Goal: Information Seeking & Learning: Learn about a topic

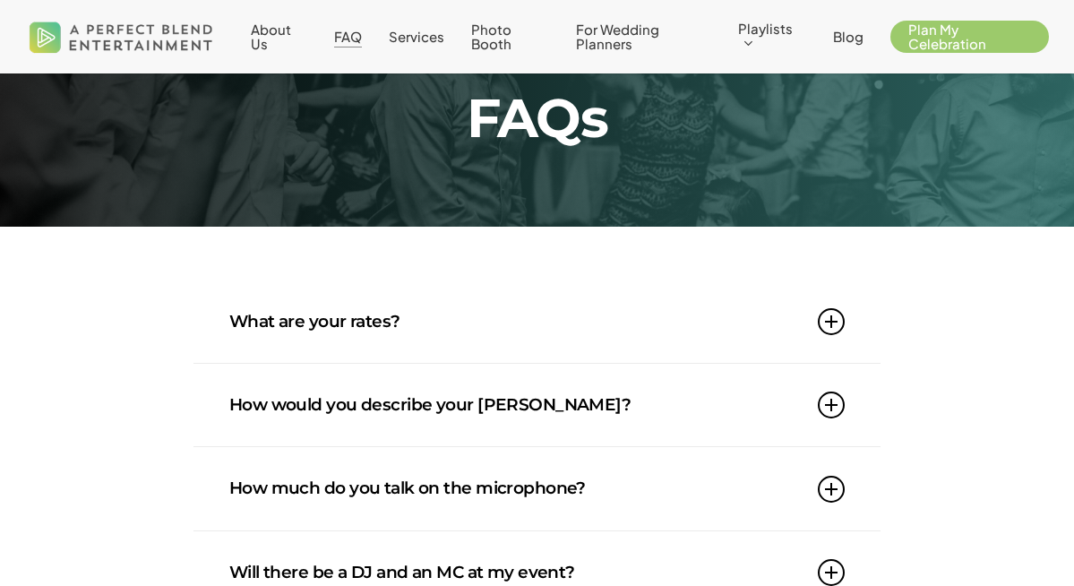
scroll to position [77, 0]
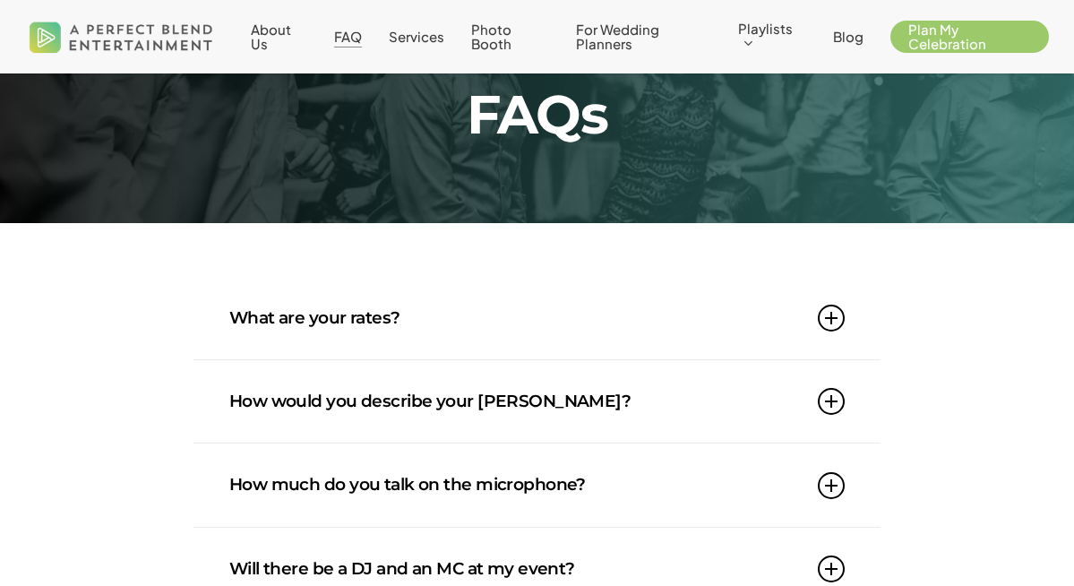
click at [828, 321] on icon at bounding box center [831, 317] width 27 height 27
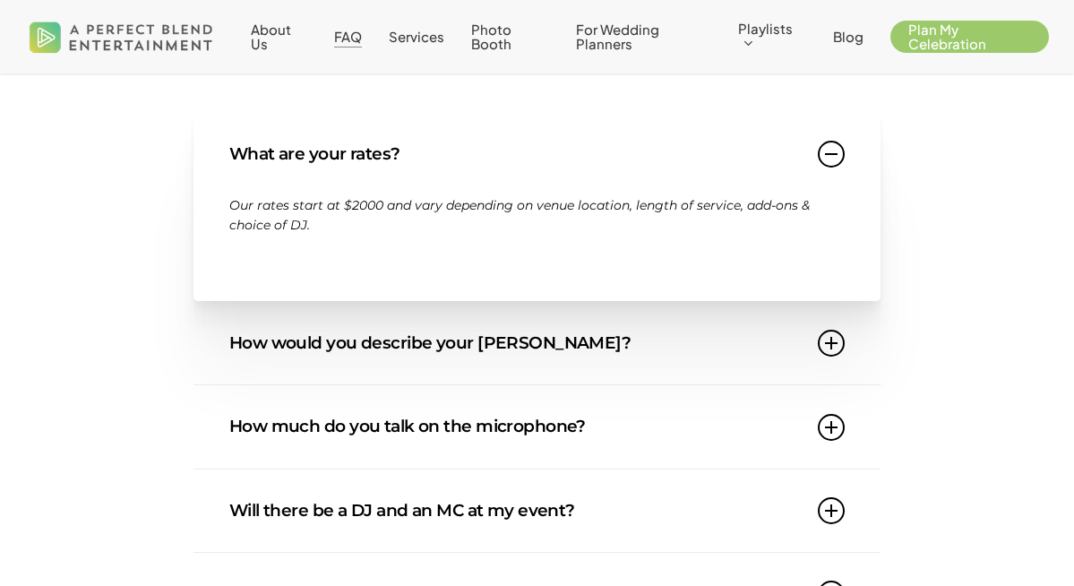
scroll to position [246, 0]
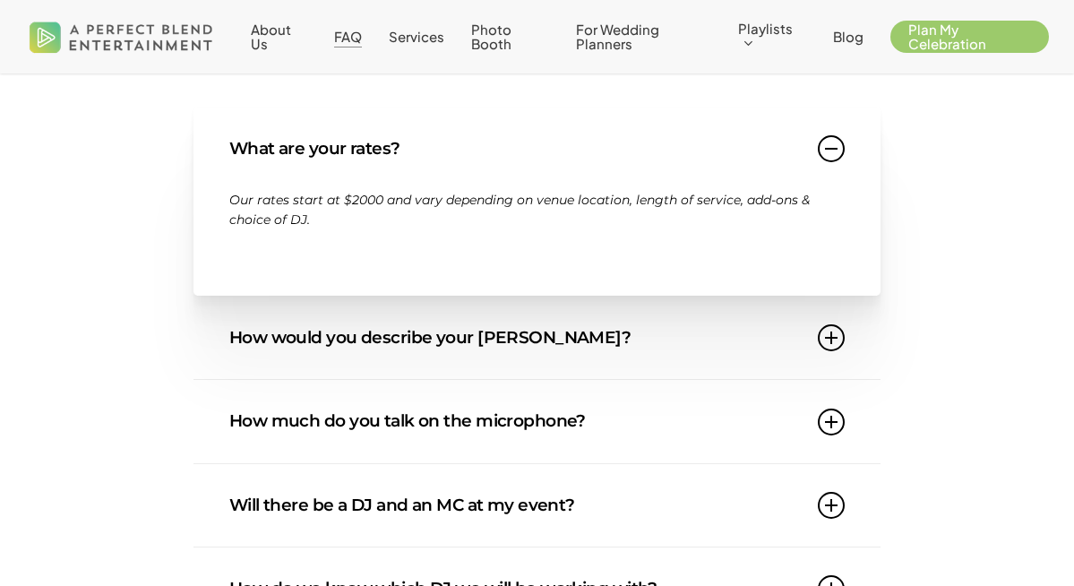
click at [830, 343] on icon at bounding box center [831, 337] width 27 height 27
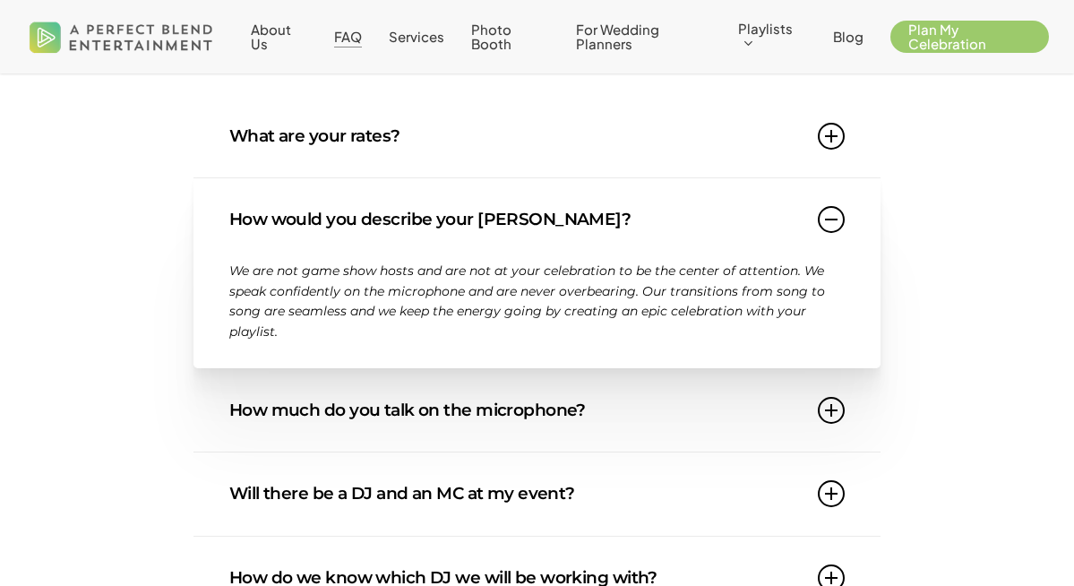
scroll to position [258, 0]
drag, startPoint x: 355, startPoint y: 303, endPoint x: 374, endPoint y: 313, distance: 22.0
click at [374, 313] on p "We are not game show hosts and are not at your celebration to be the center of …" at bounding box center [536, 302] width 615 height 81
click at [374, 313] on span "We are not game show hosts and are not at your celebration to be the center of …" at bounding box center [527, 301] width 596 height 76
click at [827, 232] on icon at bounding box center [831, 220] width 27 height 27
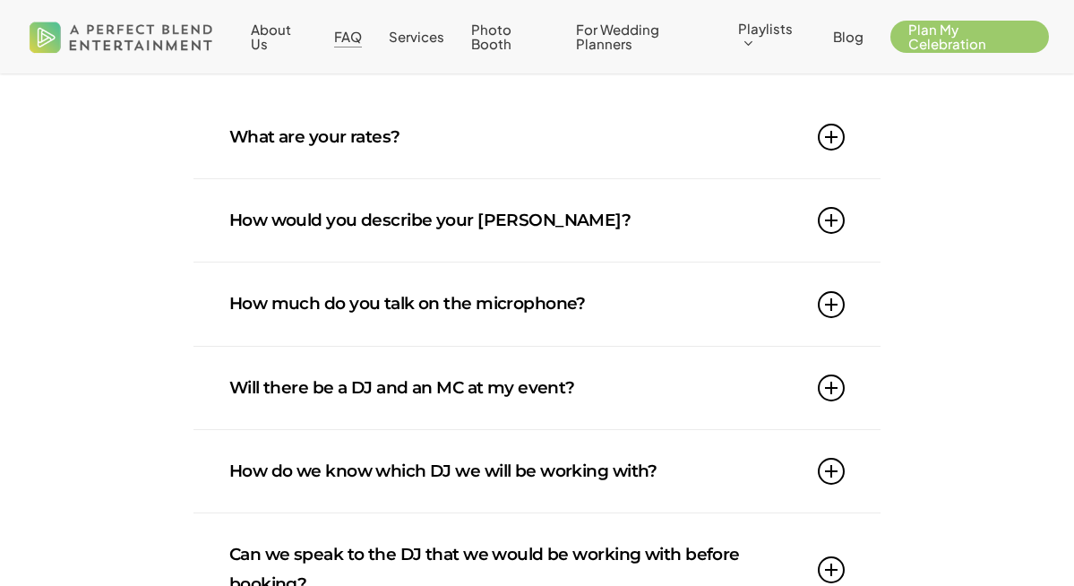
click at [843, 311] on link "How much do you talk on the microphone?" at bounding box center [536, 303] width 615 height 82
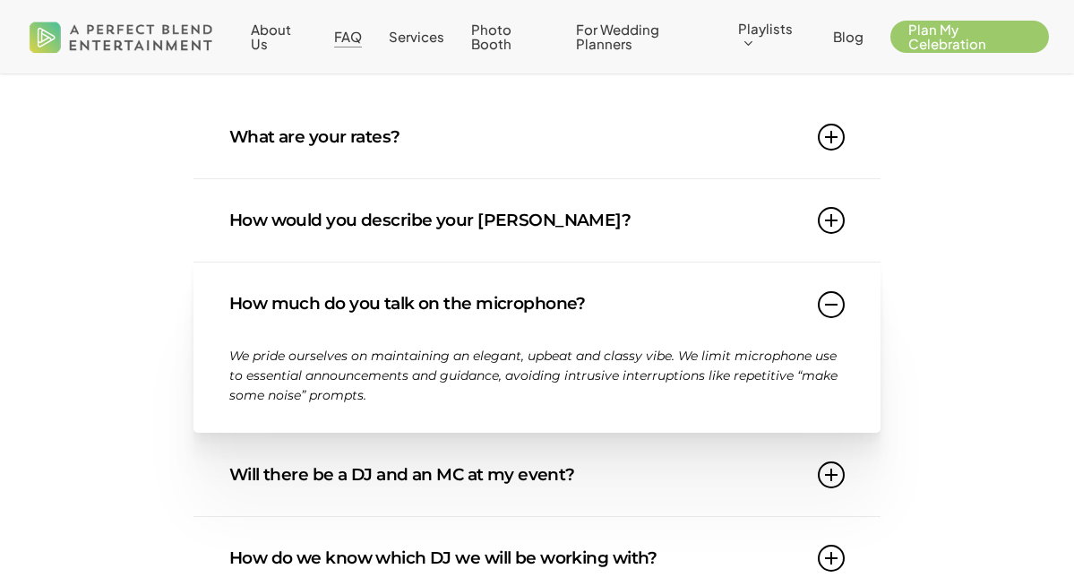
click at [836, 312] on icon at bounding box center [831, 304] width 27 height 27
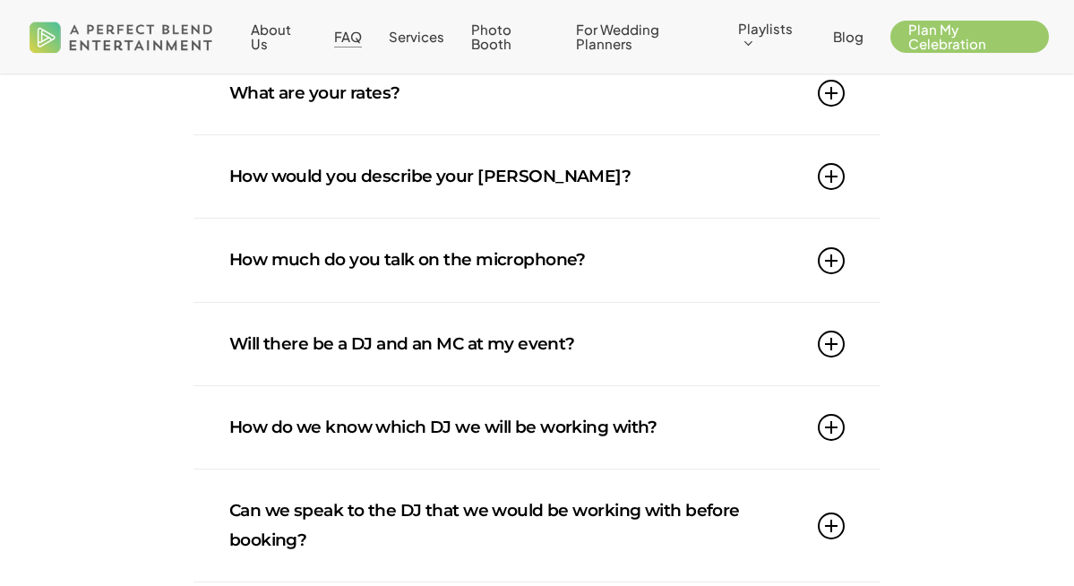
scroll to position [305, 0]
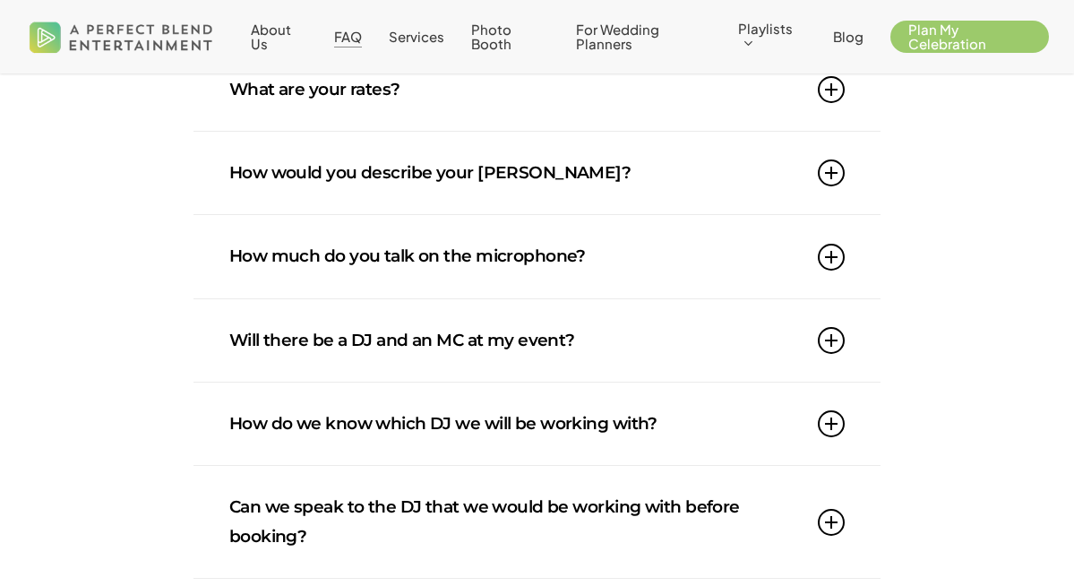
click at [832, 356] on link "Will there be a DJ and an MC at my event?" at bounding box center [536, 340] width 615 height 82
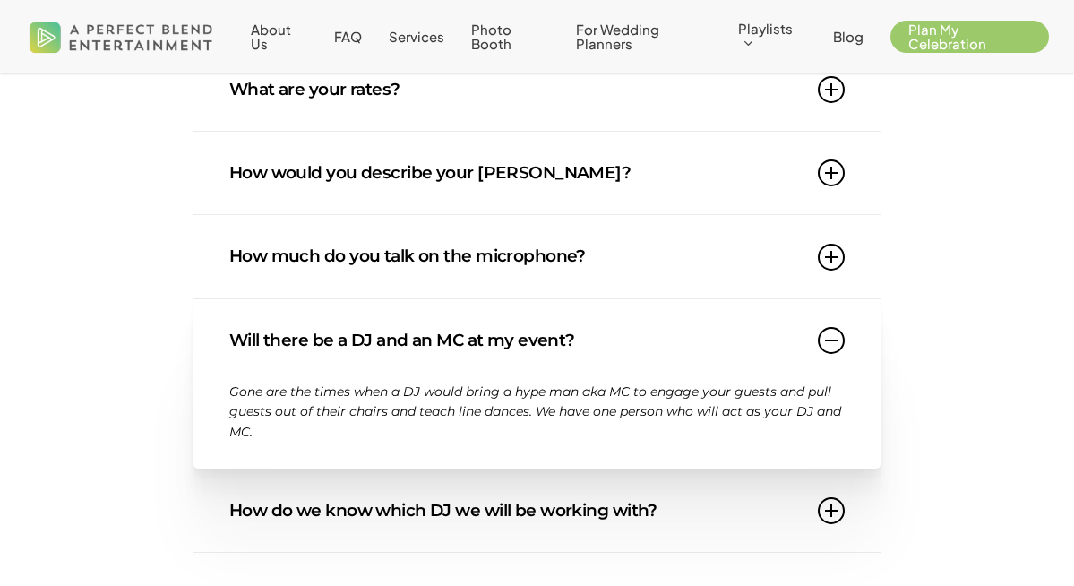
click at [828, 347] on icon at bounding box center [831, 340] width 27 height 27
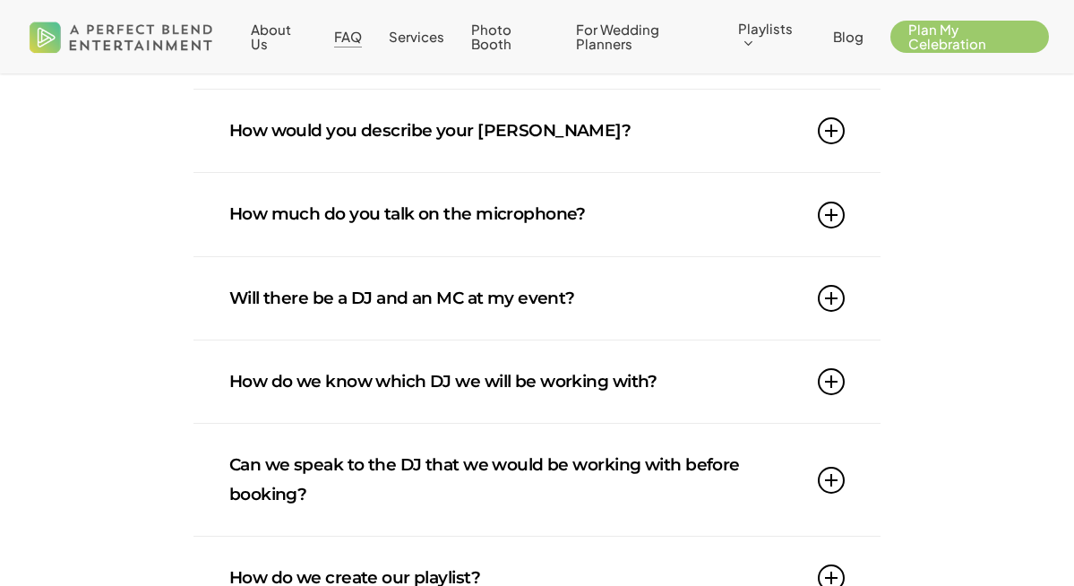
scroll to position [349, 0]
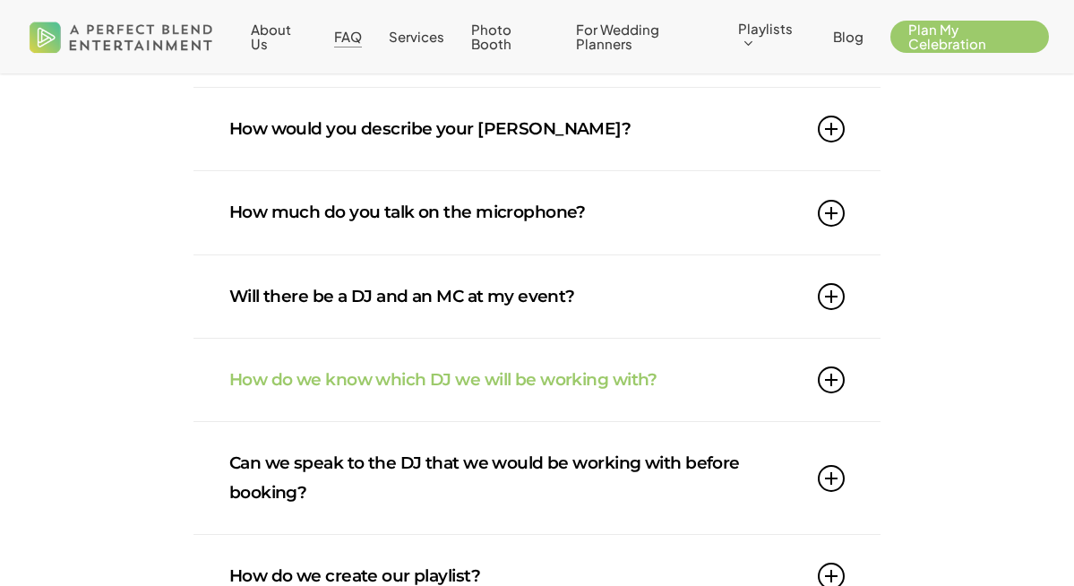
click at [848, 367] on div "How do we know which DJ we will be working with? A personalized approach is key…" at bounding box center [536, 380] width 687 height 83
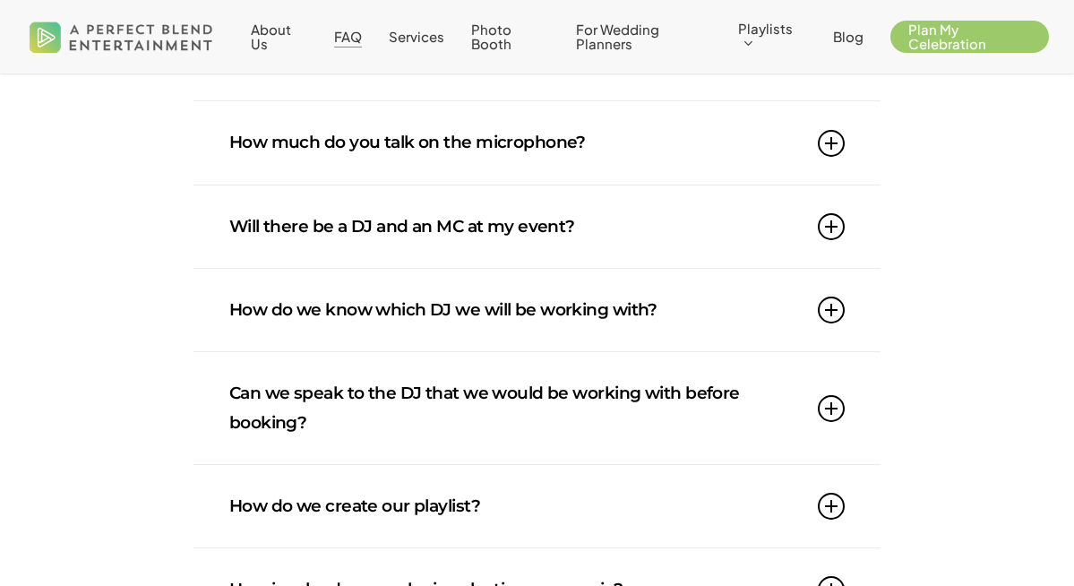
scroll to position [420, 0]
click at [831, 399] on icon at bounding box center [831, 407] width 27 height 27
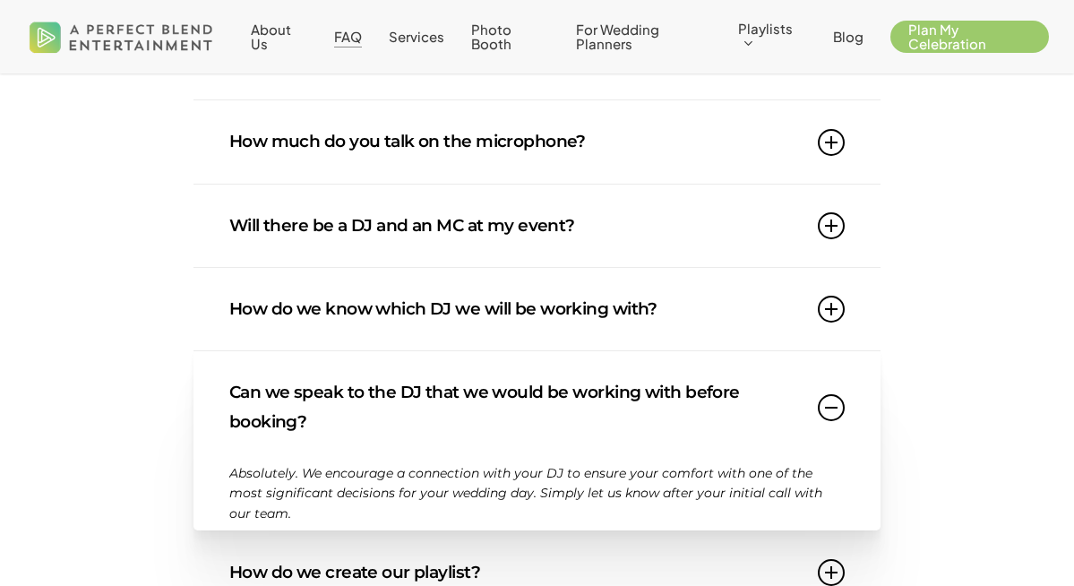
click at [831, 401] on icon at bounding box center [831, 407] width 27 height 27
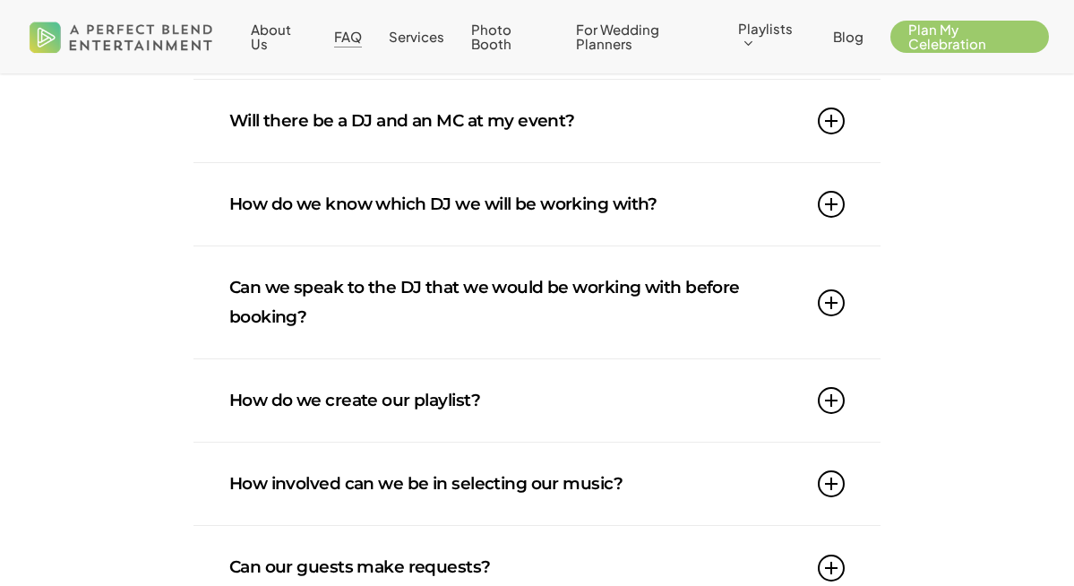
scroll to position [551, 0]
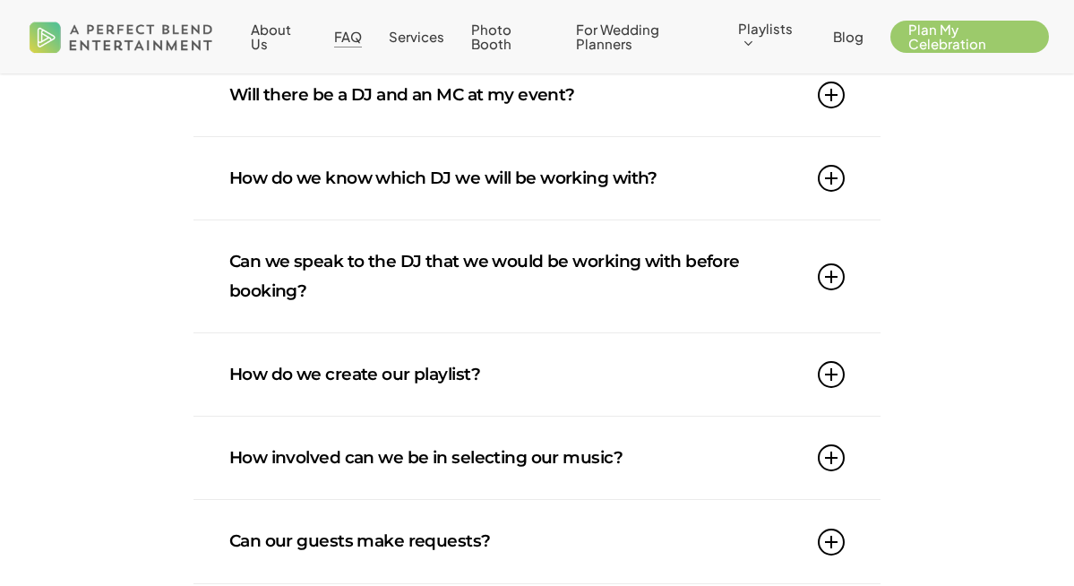
click at [820, 386] on link "How do we create our playlist?" at bounding box center [536, 374] width 615 height 82
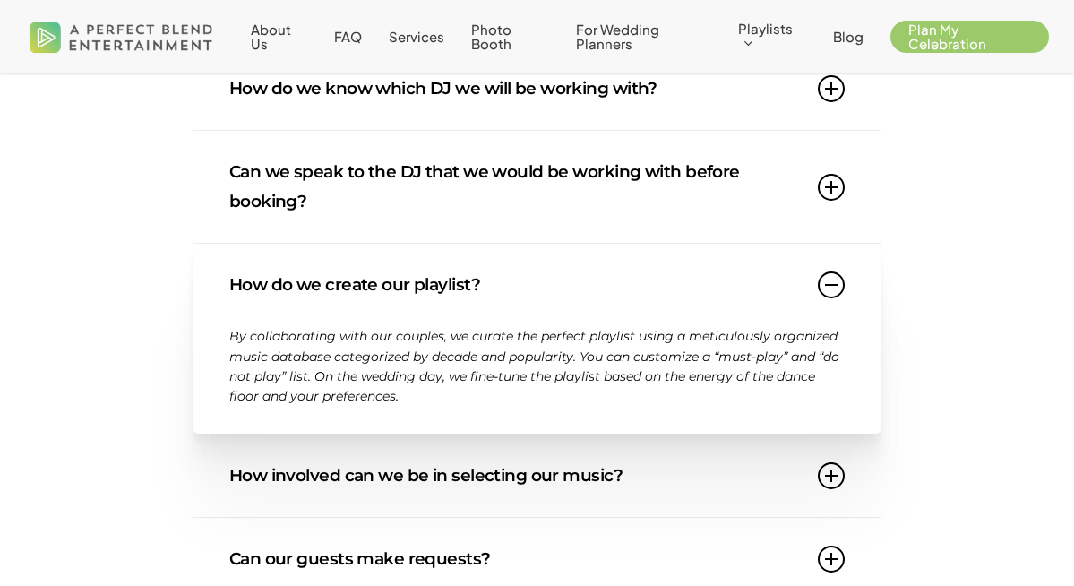
scroll to position [642, 0]
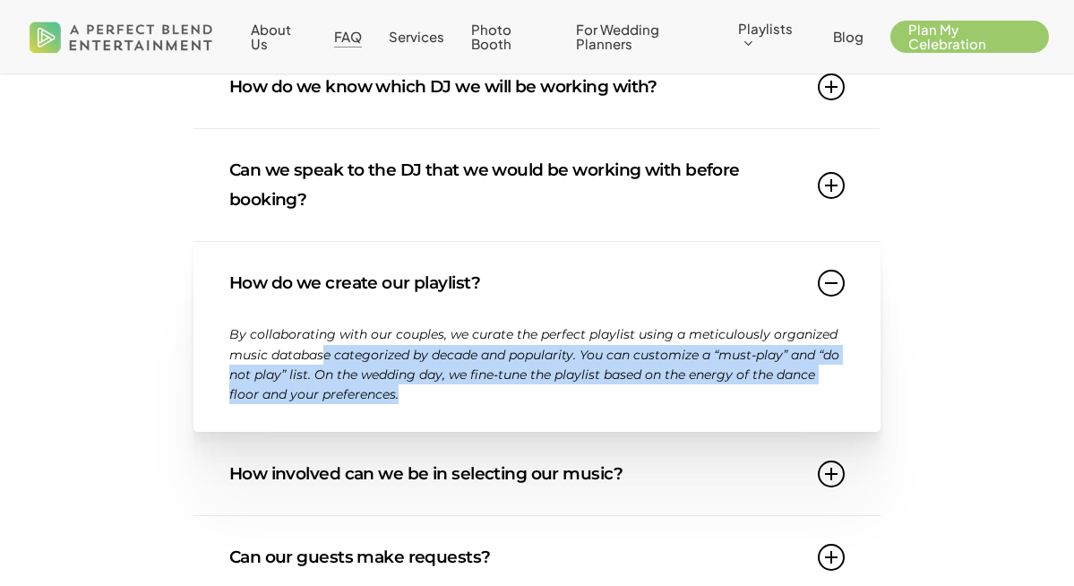
drag, startPoint x: 401, startPoint y: 390, endPoint x: 322, endPoint y: 356, distance: 87.0
click at [322, 356] on p "By collaborating with our couples, we curate the perfect playlist using a metic…" at bounding box center [536, 364] width 615 height 81
click at [322, 356] on span "By collaborating with our couples, we curate the perfect playlist using a metic…" at bounding box center [534, 364] width 610 height 76
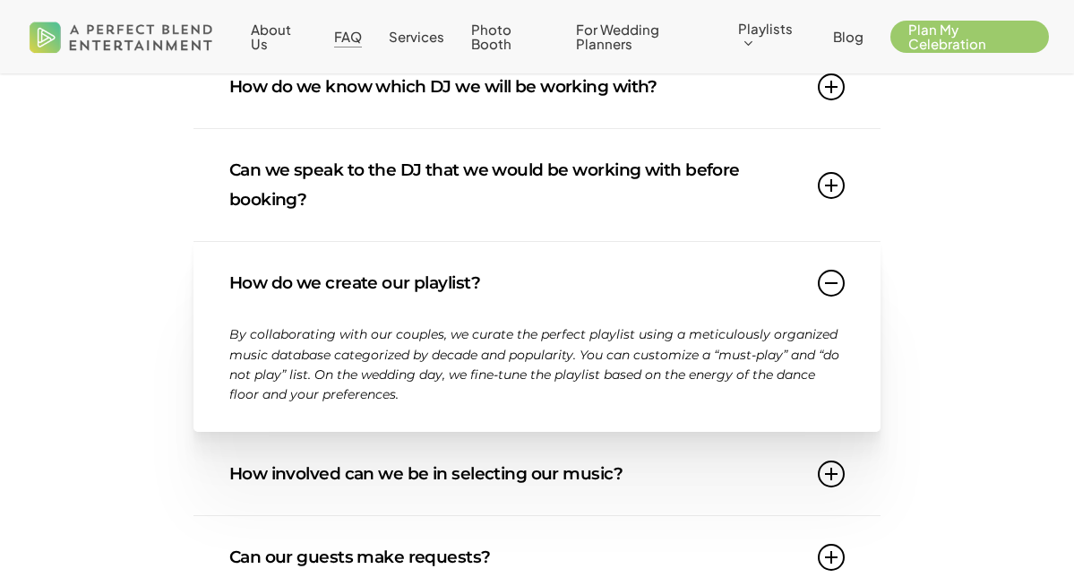
click at [834, 312] on link "How do we create our playlist?" at bounding box center [536, 283] width 615 height 82
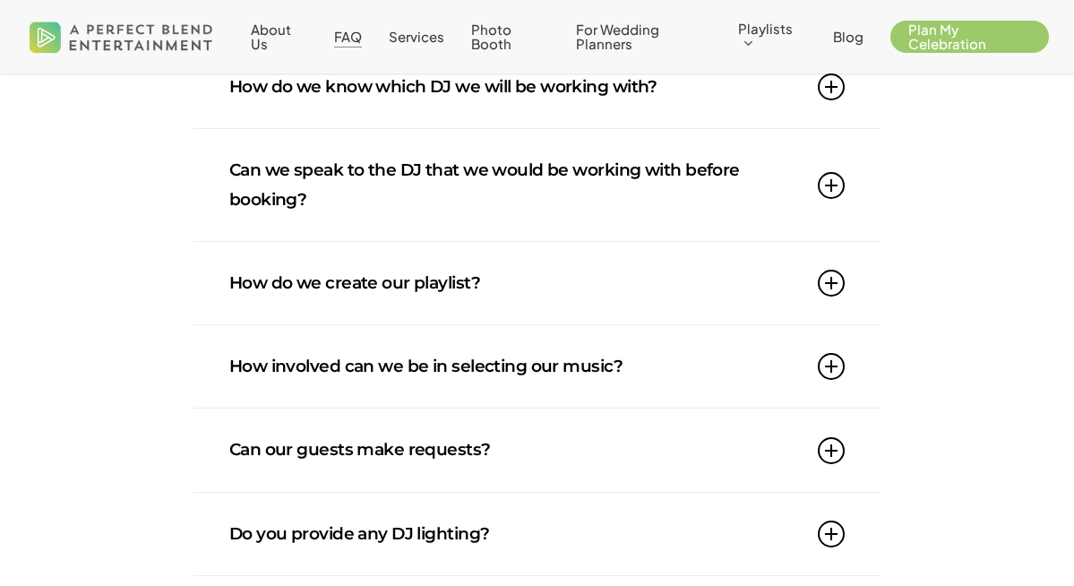
click at [811, 362] on link "How involved can we be in selecting our music?" at bounding box center [536, 366] width 615 height 82
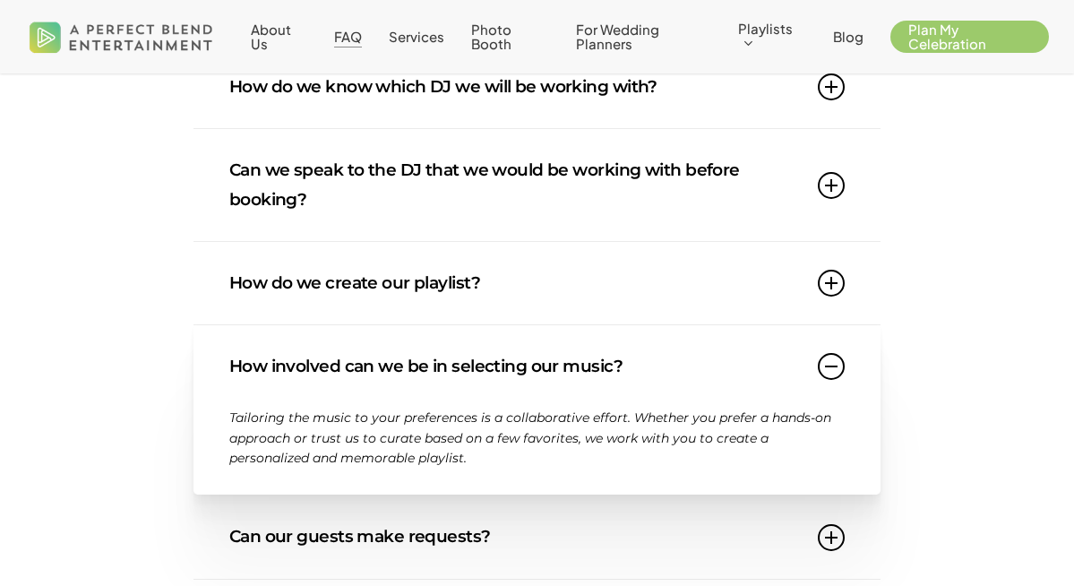
click at [825, 365] on icon at bounding box center [831, 366] width 27 height 27
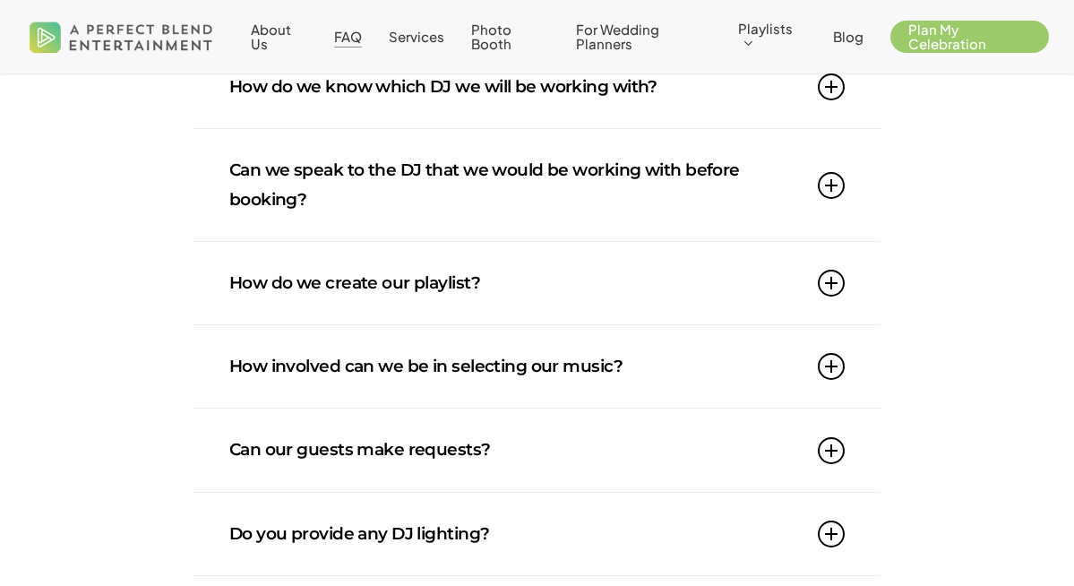
click at [828, 450] on icon at bounding box center [831, 450] width 27 height 27
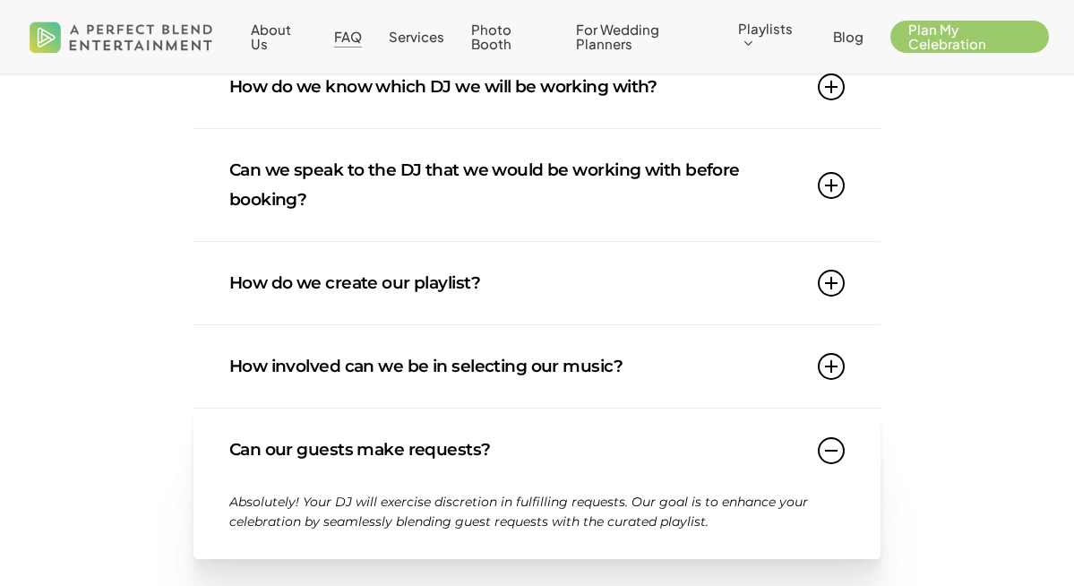
click at [832, 450] on icon at bounding box center [831, 450] width 27 height 27
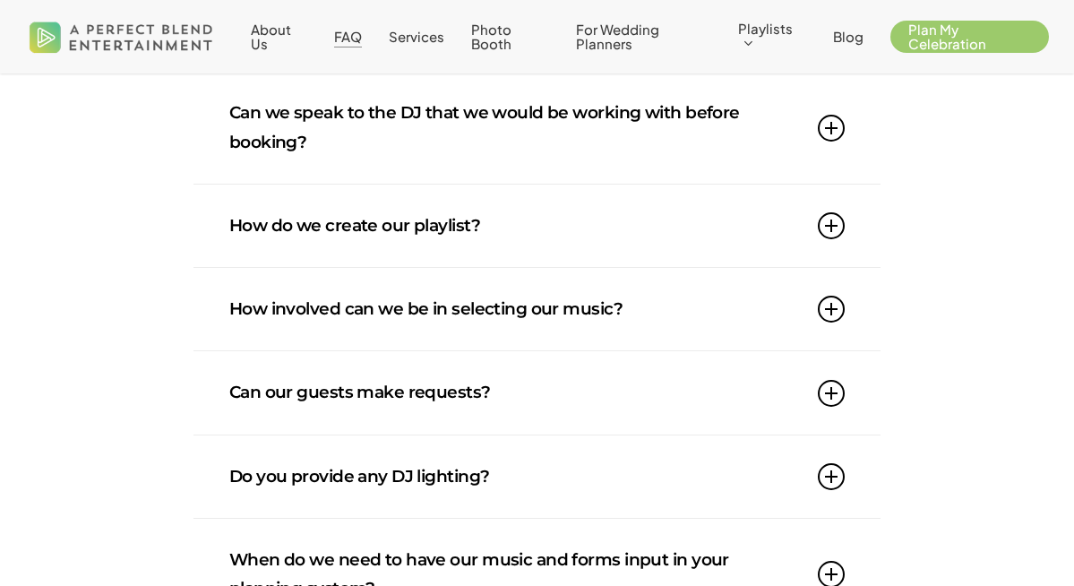
scroll to position [701, 0]
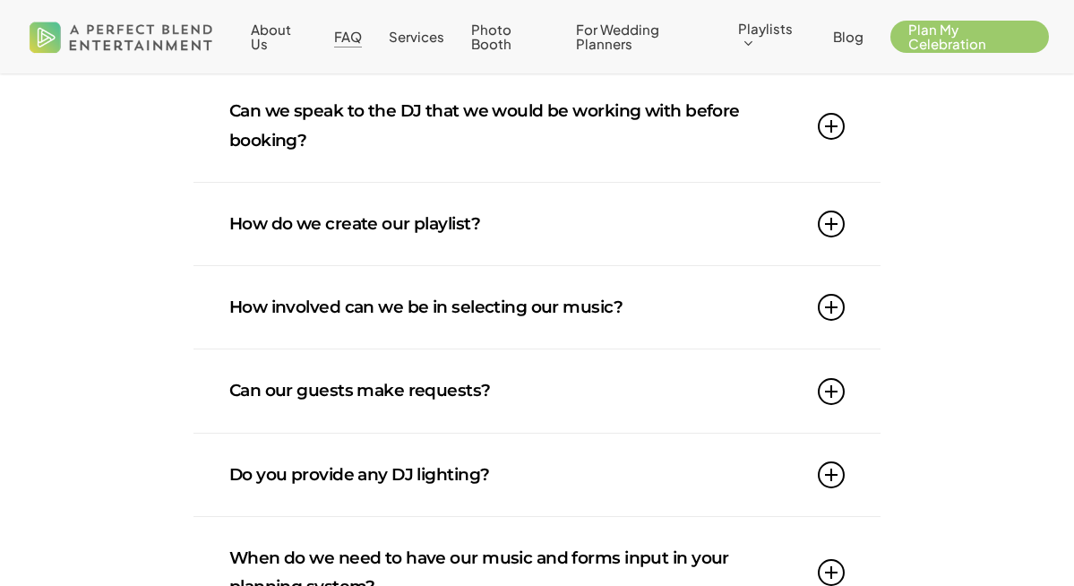
click at [827, 486] on icon at bounding box center [831, 474] width 27 height 27
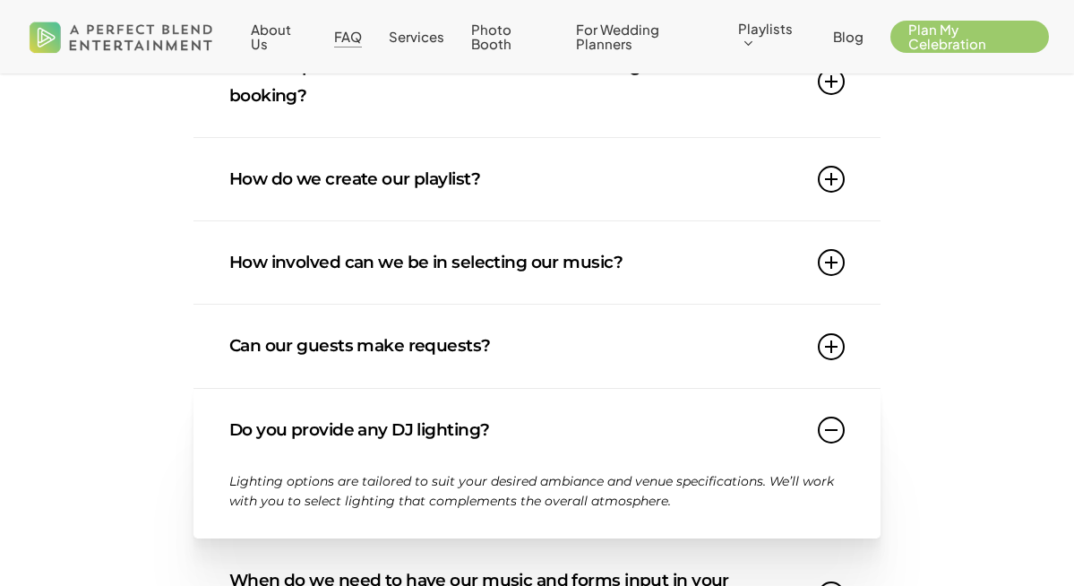
scroll to position [750, 0]
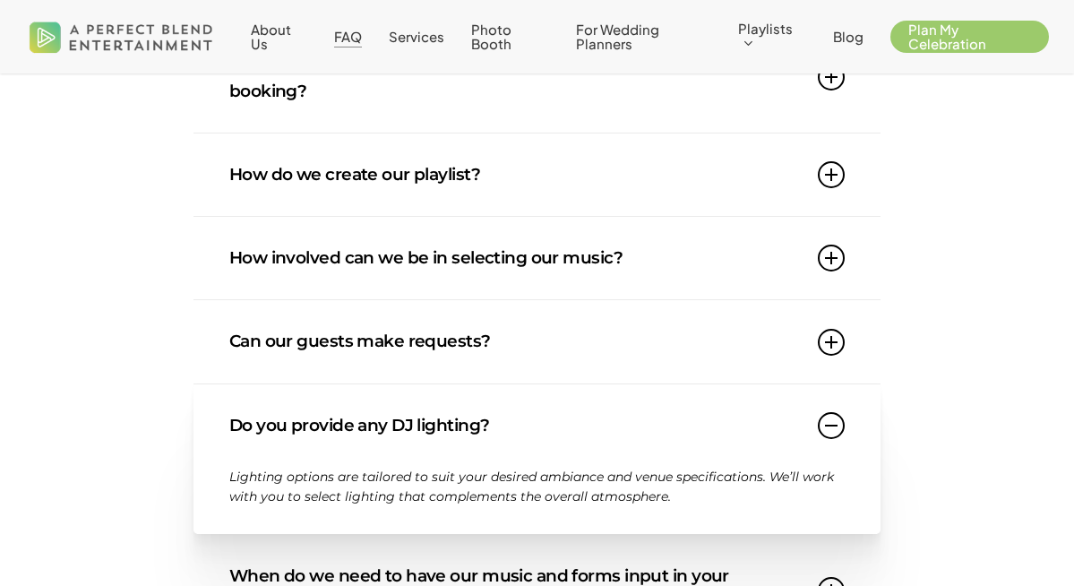
click at [866, 422] on div "Do you provide any DJ lighting? Lighting options are tailored to suit your desi…" at bounding box center [536, 459] width 687 height 150
click at [842, 425] on icon at bounding box center [831, 425] width 27 height 27
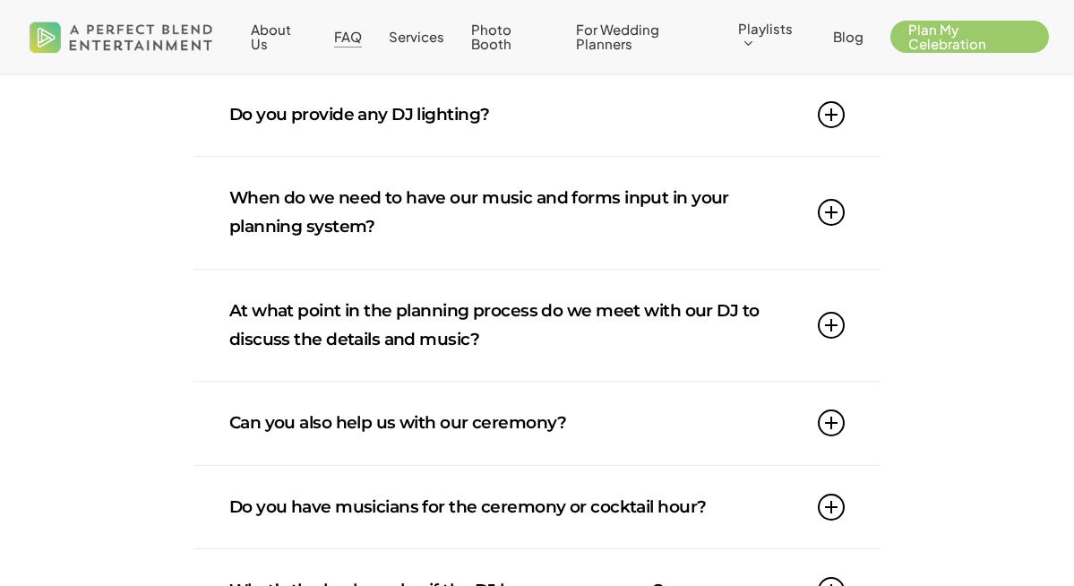
scroll to position [1076, 0]
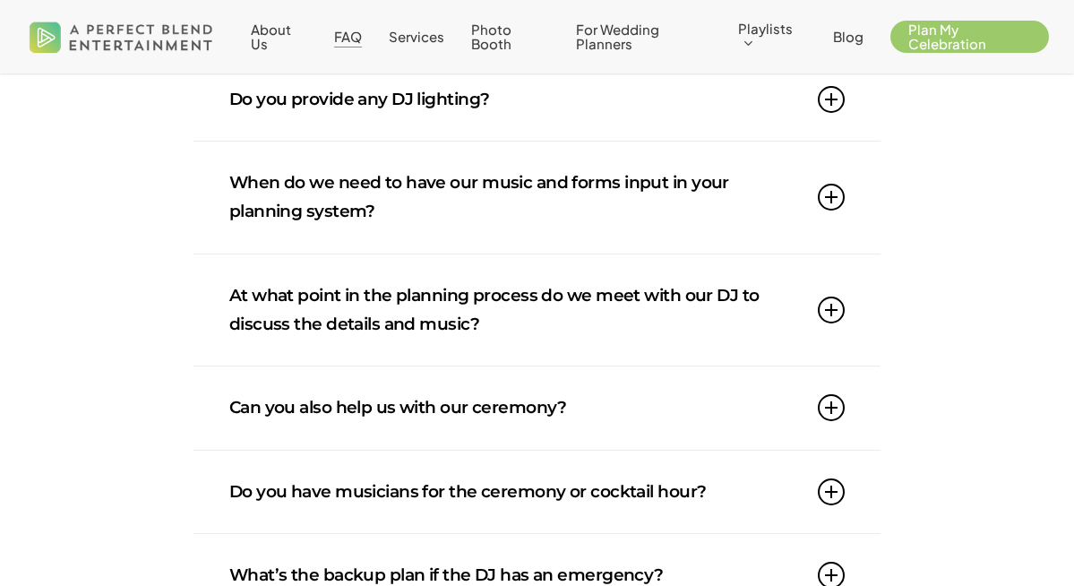
click at [809, 399] on link "Can you also help us with our ceremony?" at bounding box center [536, 407] width 615 height 82
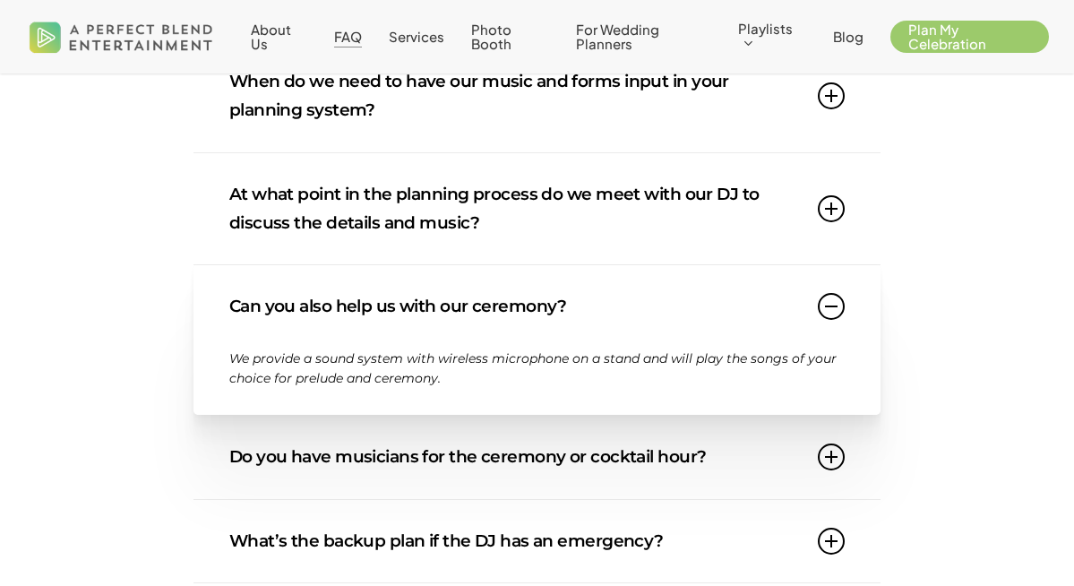
scroll to position [1180, 0]
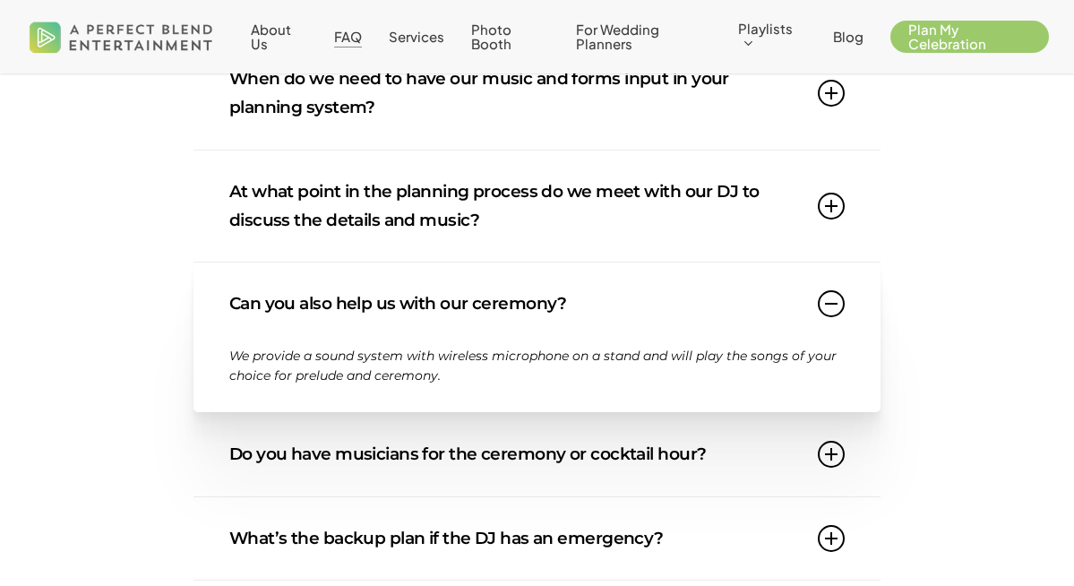
click at [822, 336] on link "Can you also help us with our ceremony?" at bounding box center [536, 303] width 615 height 82
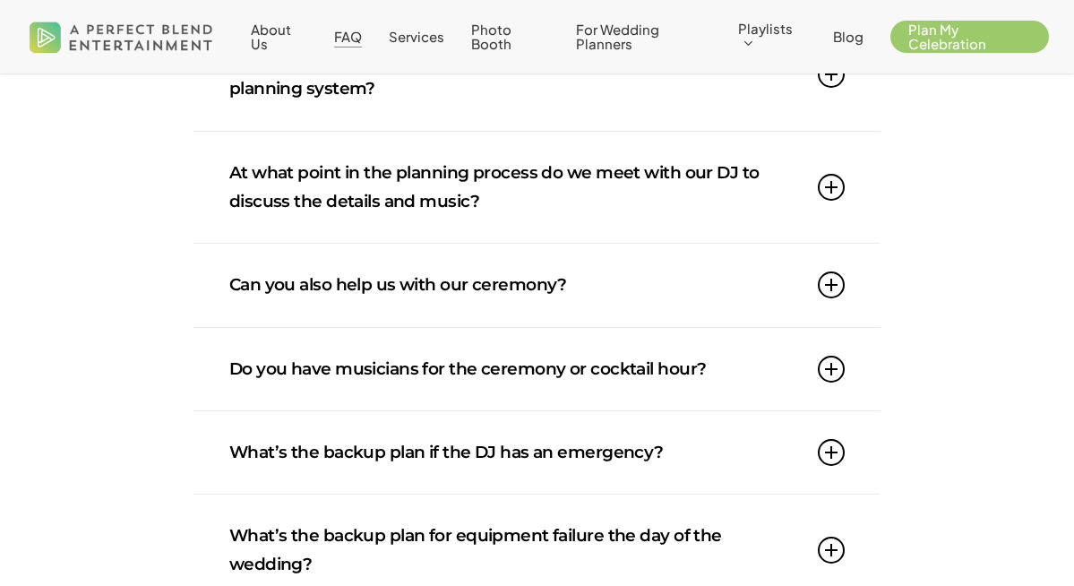
scroll to position [1202, 0]
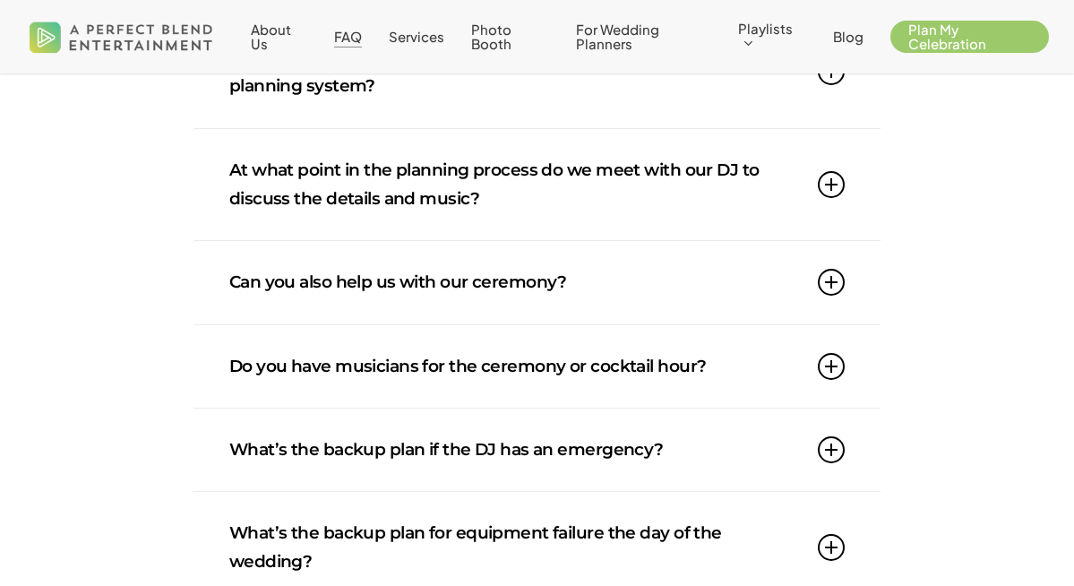
click at [835, 354] on icon at bounding box center [831, 366] width 27 height 27
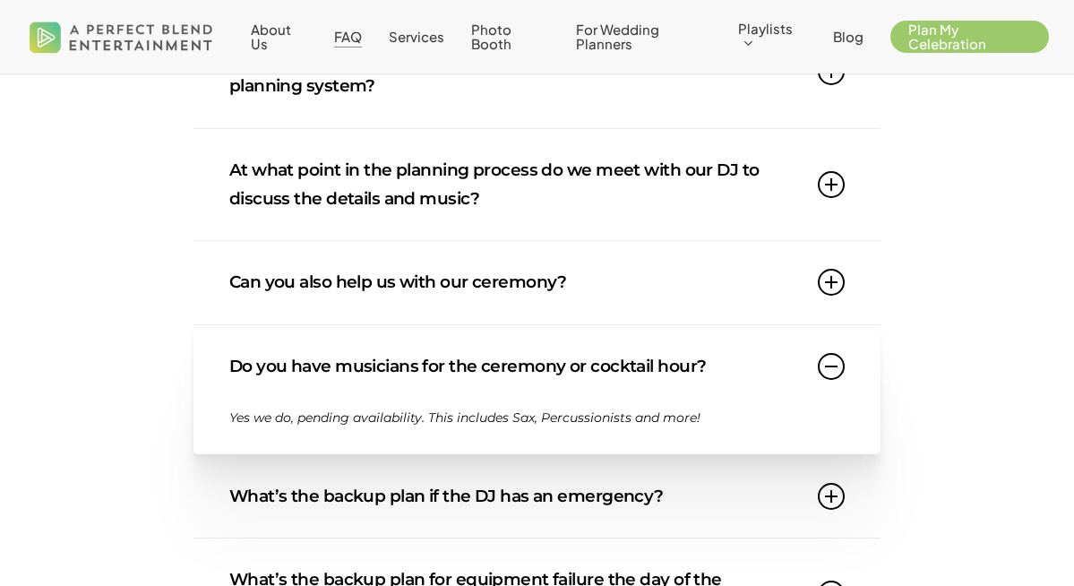
click at [812, 373] on link "Do you have musicians for the ceremony or cocktail hour?" at bounding box center [536, 366] width 615 height 82
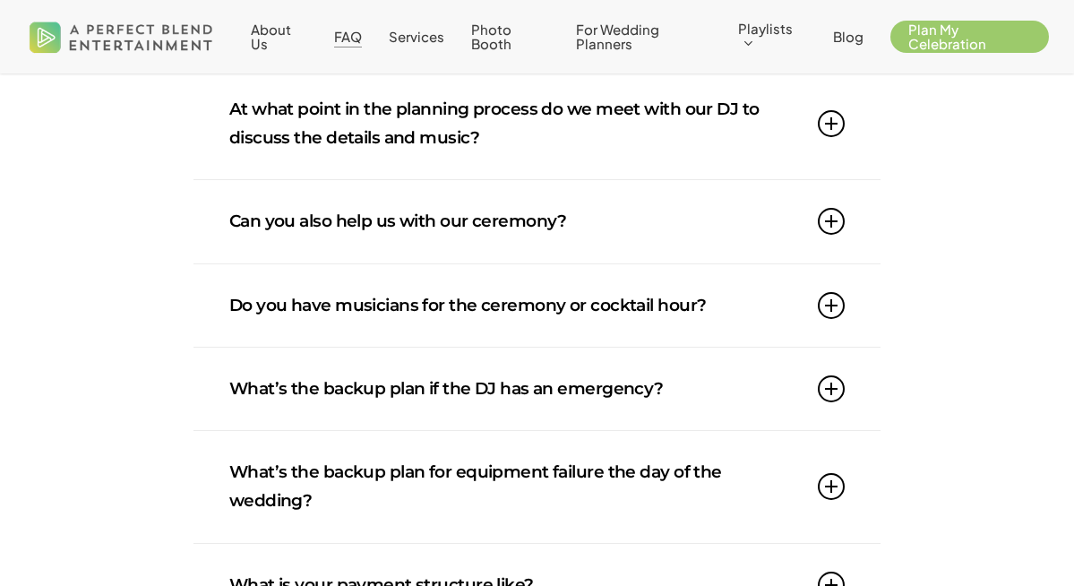
scroll to position [1277, 0]
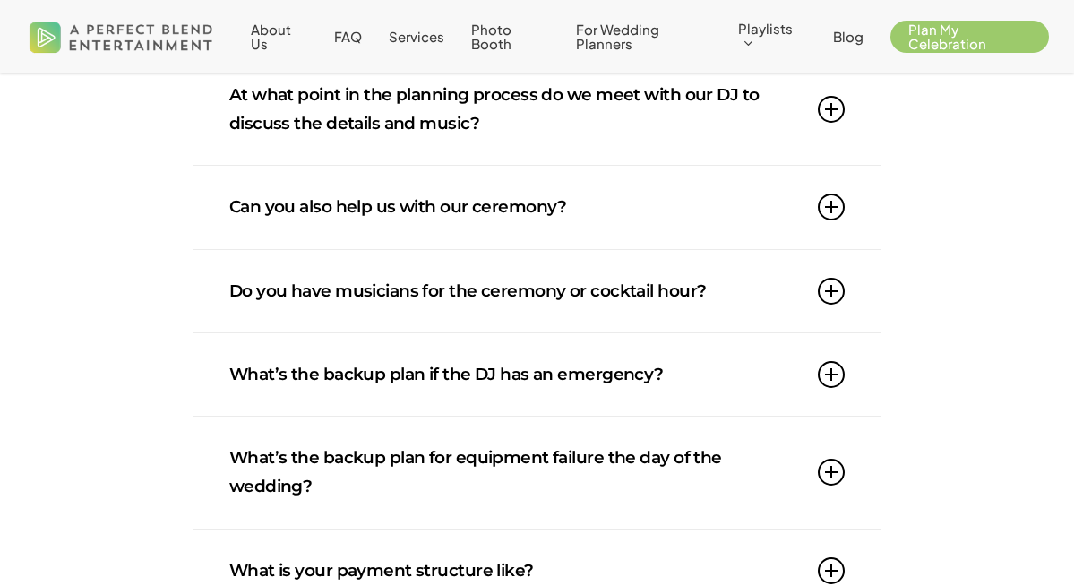
click at [785, 387] on link "What’s the backup plan if the DJ has an emergency?" at bounding box center [536, 374] width 615 height 82
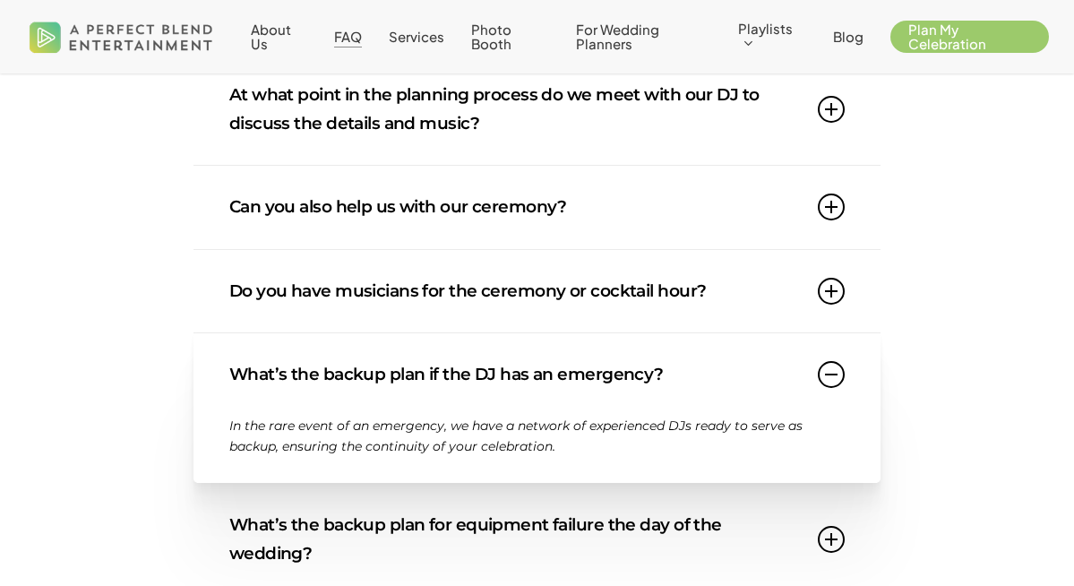
click at [839, 374] on icon at bounding box center [831, 374] width 27 height 27
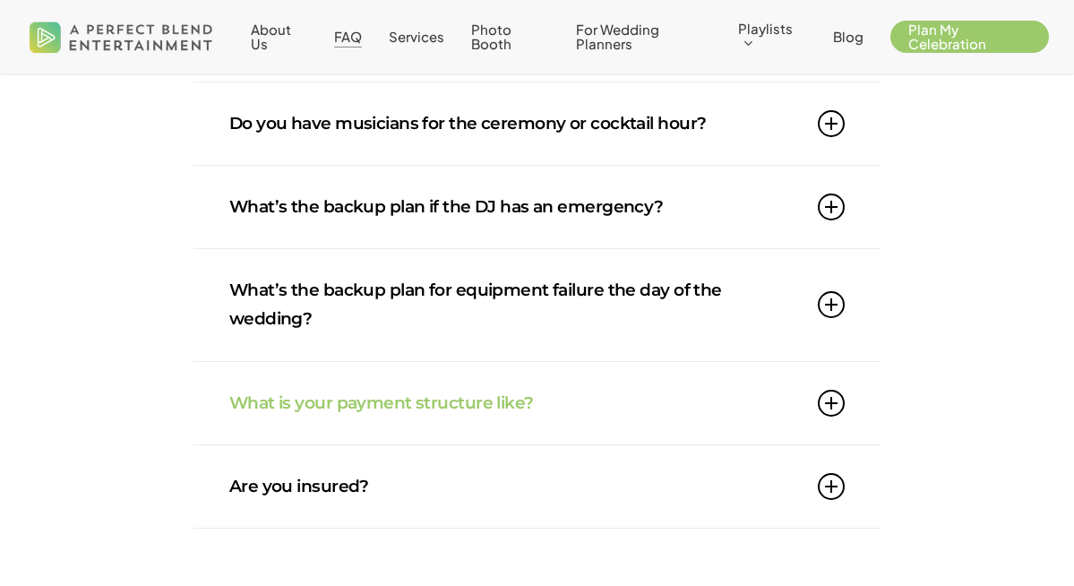
scroll to position [1467, 0]
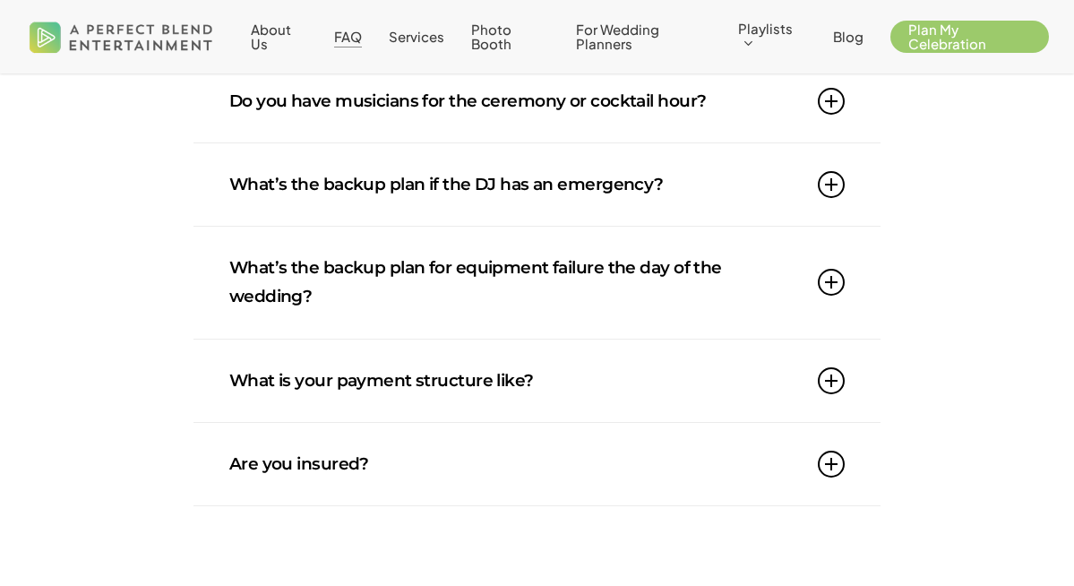
click at [823, 373] on icon at bounding box center [831, 380] width 27 height 27
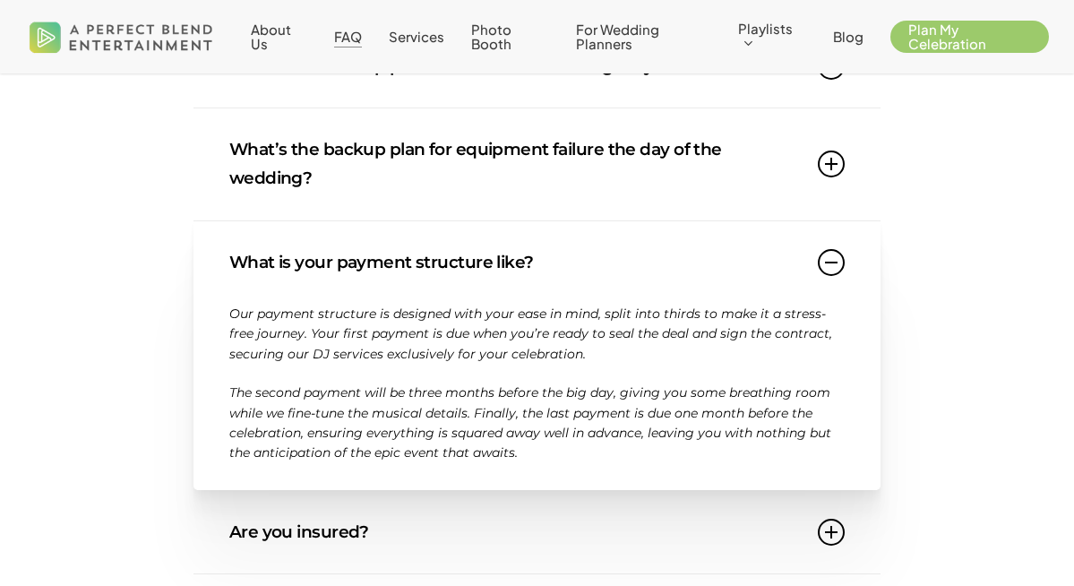
scroll to position [1591, 0]
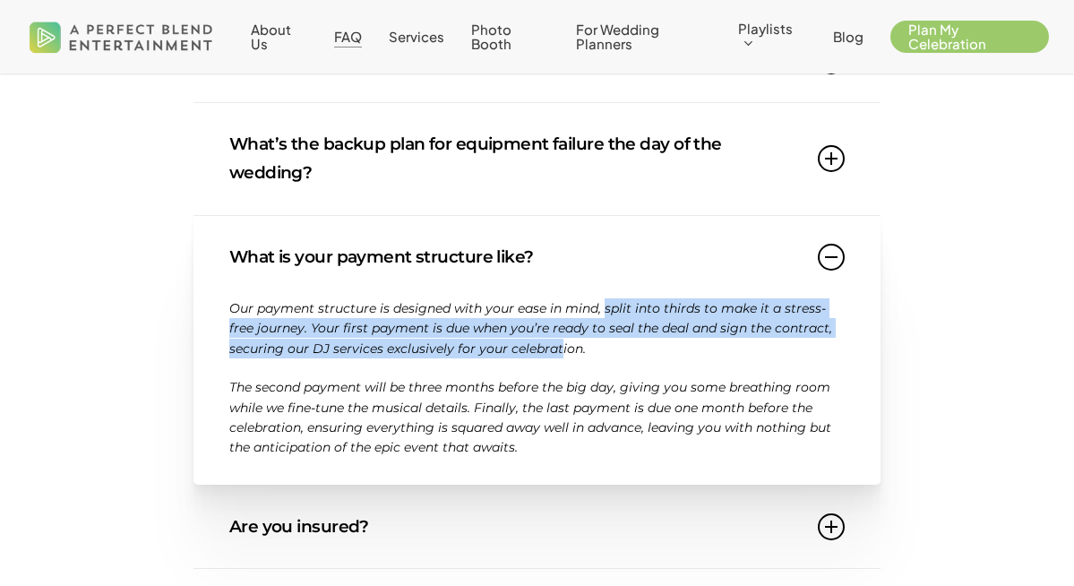
drag, startPoint x: 602, startPoint y: 304, endPoint x: 556, endPoint y: 345, distance: 61.5
click at [556, 345] on span "Our payment structure is designed with your ease in mind, split into thirds to …" at bounding box center [530, 328] width 603 height 56
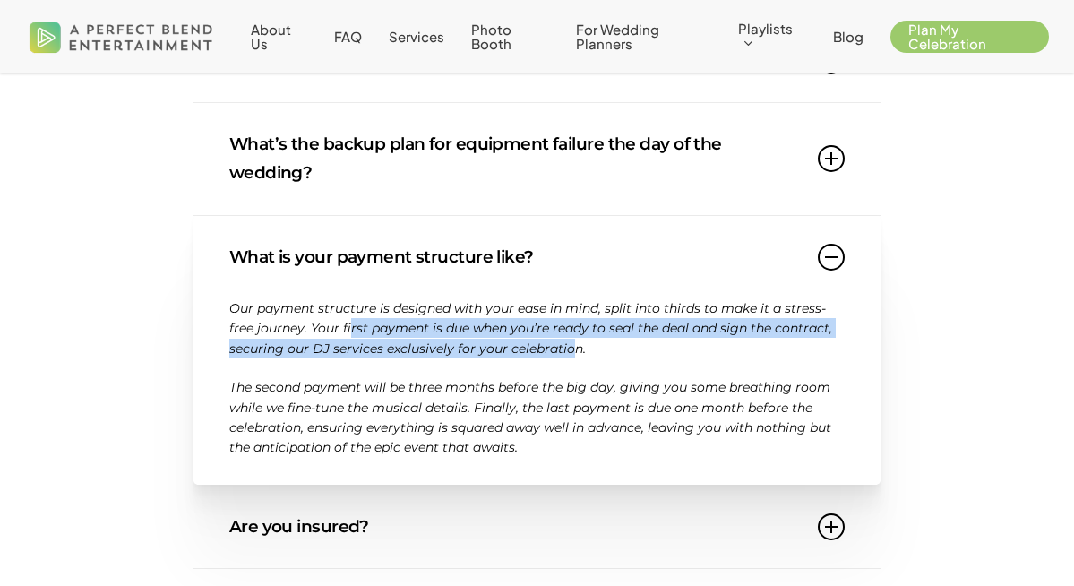
drag, startPoint x: 566, startPoint y: 347, endPoint x: 354, endPoint y: 322, distance: 213.8
click at [354, 322] on span "Our payment structure is designed with your ease in mind, split into thirds to …" at bounding box center [530, 328] width 603 height 56
drag, startPoint x: 334, startPoint y: 324, endPoint x: 596, endPoint y: 353, distance: 264.0
click at [596, 353] on p "Our payment structure is designed with your ease in mind, split into thirds to …" at bounding box center [536, 337] width 615 height 79
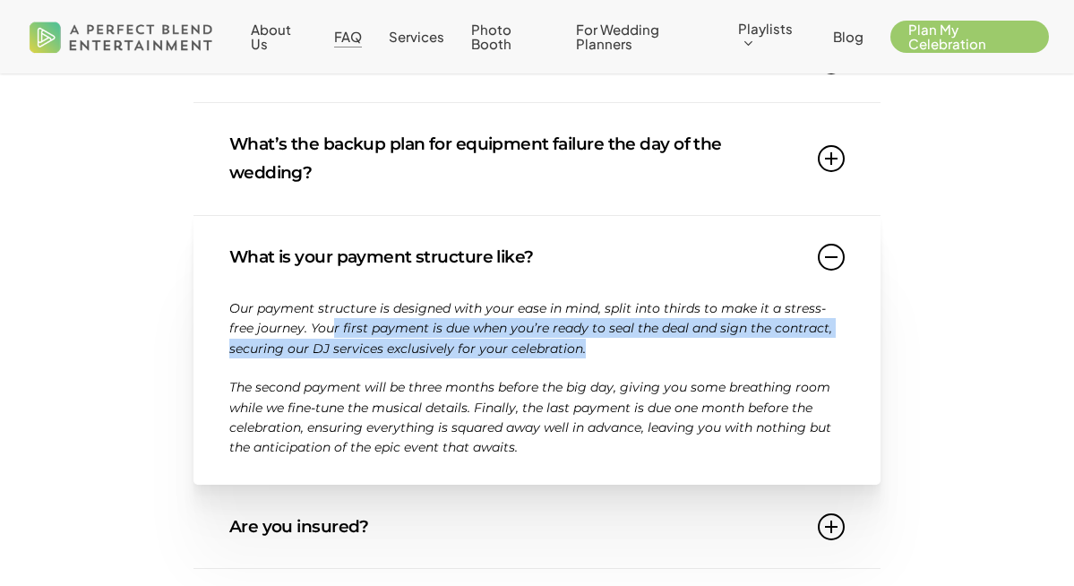
click at [596, 353] on p "Our payment structure is designed with your ease in mind, split into thirds to …" at bounding box center [536, 337] width 615 height 79
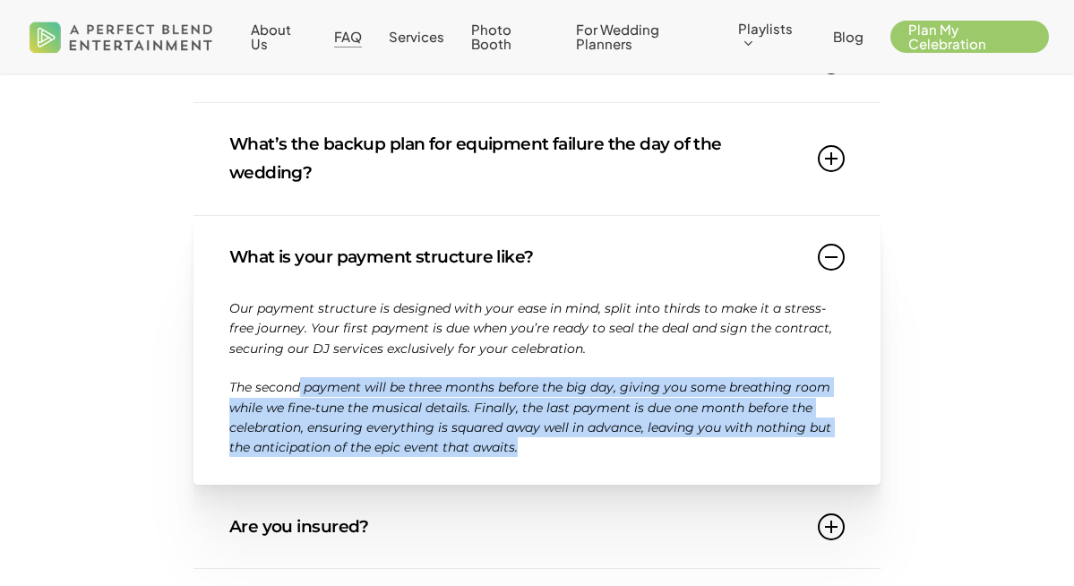
drag, startPoint x: 583, startPoint y: 473, endPoint x: 302, endPoint y: 387, distance: 294.1
click at [302, 387] on div "Our payment structure is designed with your ease in mind, split into thirds to …" at bounding box center [536, 391] width 615 height 186
click at [302, 387] on span "The second payment will be three months before the big day, giving you some bre…" at bounding box center [530, 417] width 602 height 76
drag, startPoint x: 558, startPoint y: 453, endPoint x: 206, endPoint y: 387, distance: 358.1
click at [206, 387] on div "What is your payment structure like? Our payment structure is designed with you…" at bounding box center [536, 351] width 687 height 270
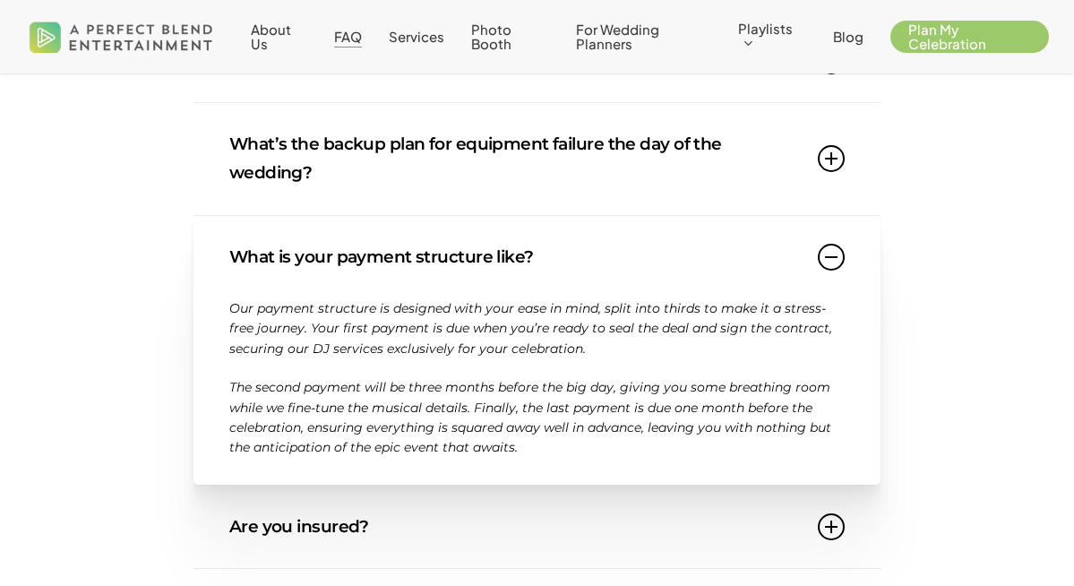
click at [251, 422] on span "The second payment will be three months before the big day, giving you some bre…" at bounding box center [530, 417] width 602 height 76
click at [445, 497] on link "Are you insured?" at bounding box center [536, 526] width 615 height 82
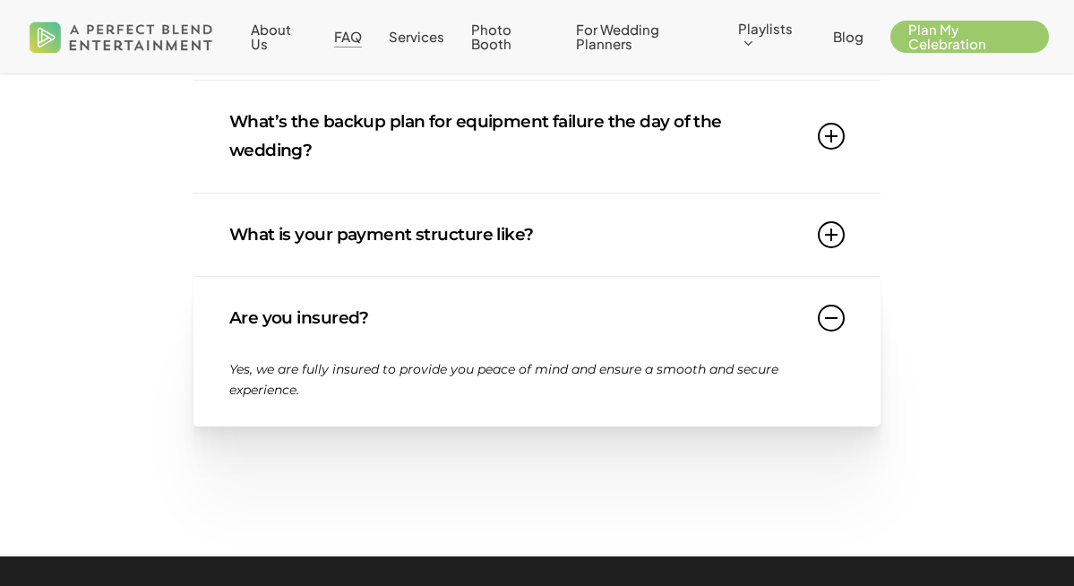
scroll to position [1615, 0]
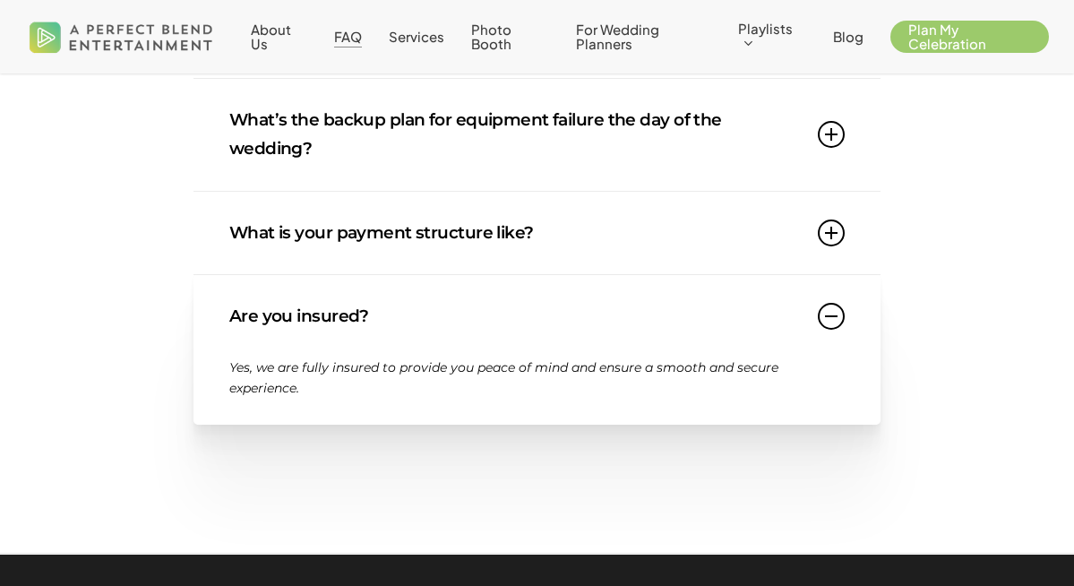
click at [725, 347] on link "Are you insured?" at bounding box center [536, 316] width 615 height 82
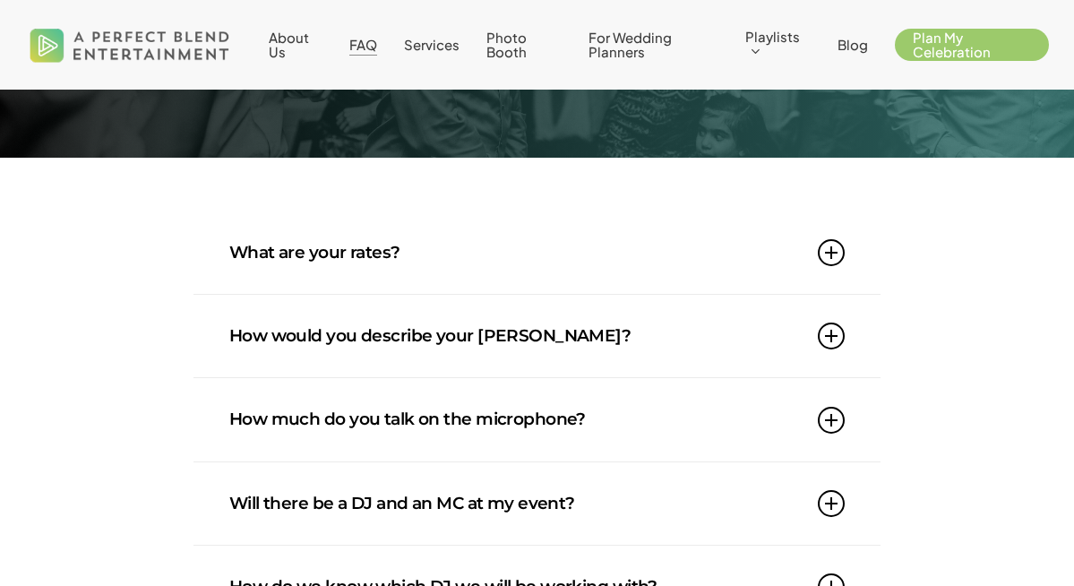
scroll to position [0, 0]
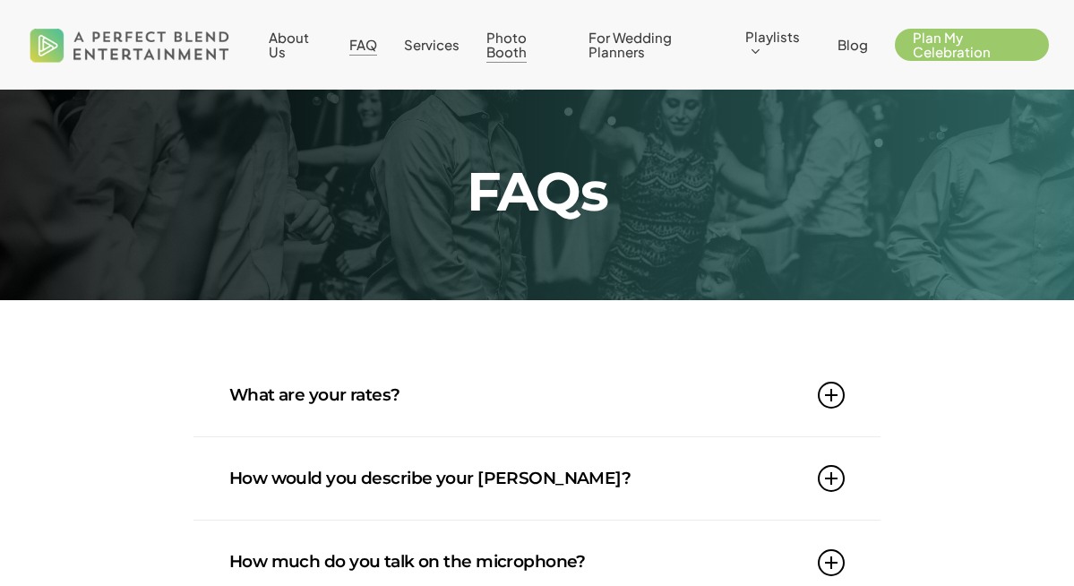
click at [525, 56] on span "Photo Booth" at bounding box center [506, 44] width 40 height 31
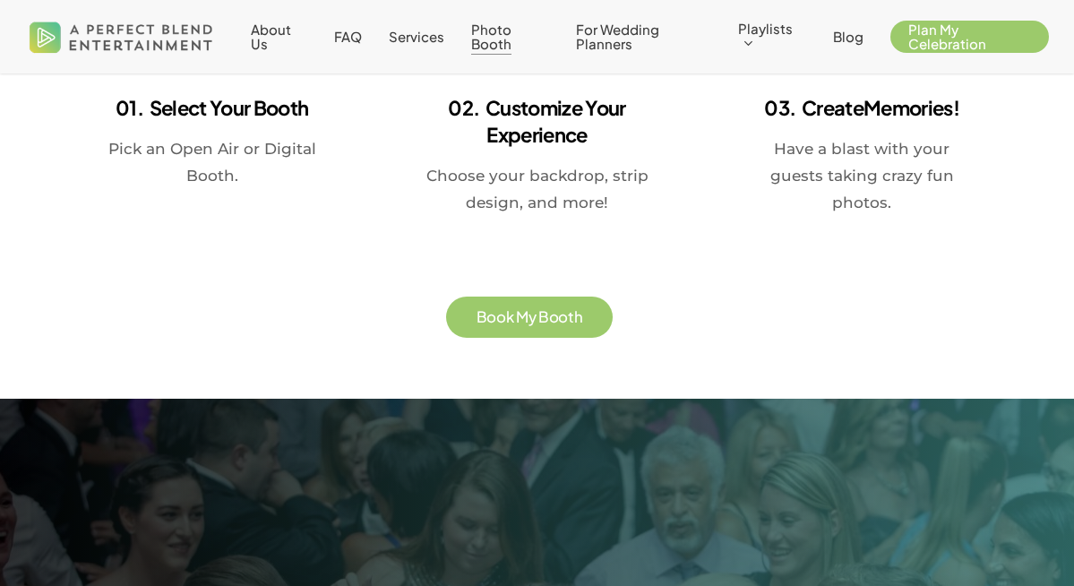
scroll to position [3081, 0]
